Goal: Information Seeking & Learning: Understand process/instructions

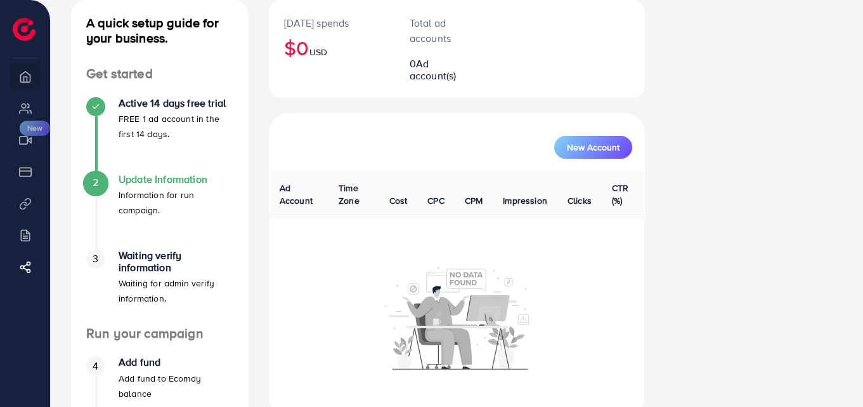
scroll to position [77, 0]
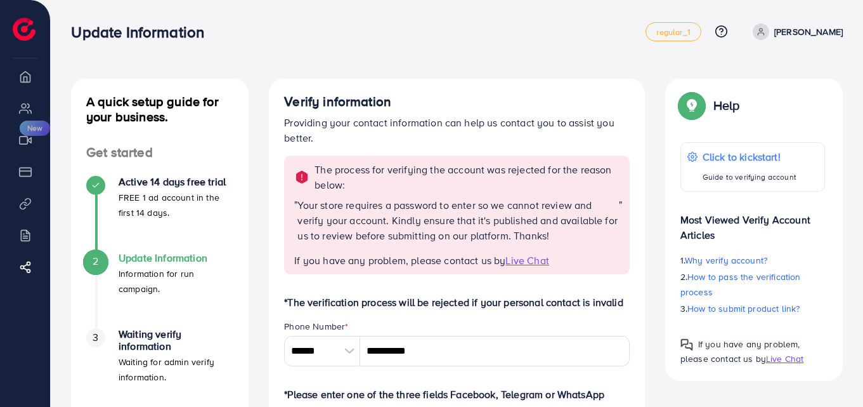
click at [428, 22] on div "Update Information regular_1 Help Center Contact Support Plans and Pricing Term…" at bounding box center [457, 32] width 772 height 36
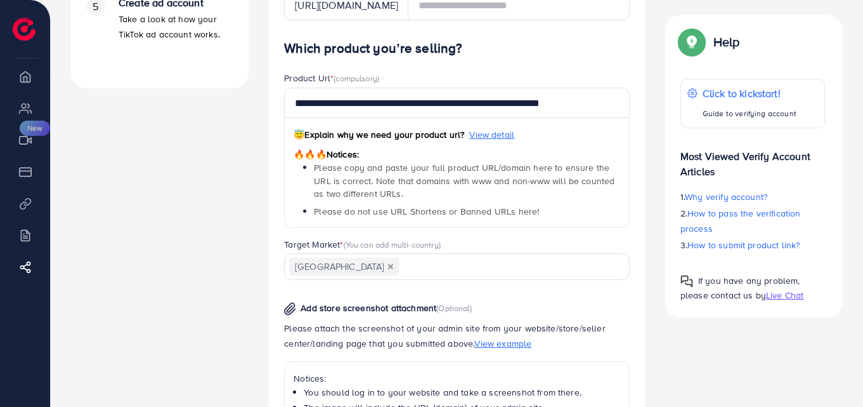
scroll to position [518, 0]
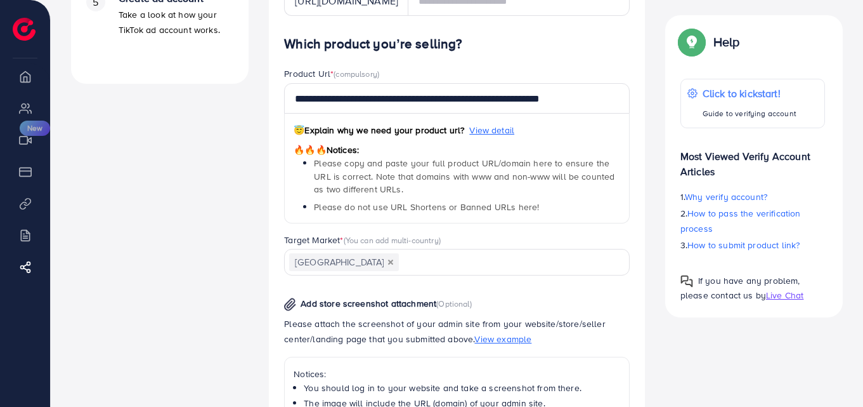
drag, startPoint x: 256, startPoint y: 341, endPoint x: 213, endPoint y: 339, distance: 42.5
click at [213, 339] on div "A quick setup guide for your business. Get started Active 14 days free trial FR…" at bounding box center [160, 107] width 198 height 1095
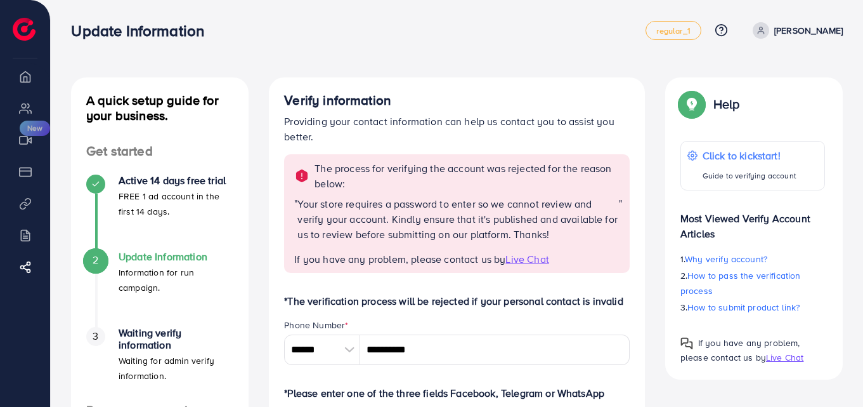
scroll to position [0, 0]
